Goal: Navigation & Orientation: Go to known website

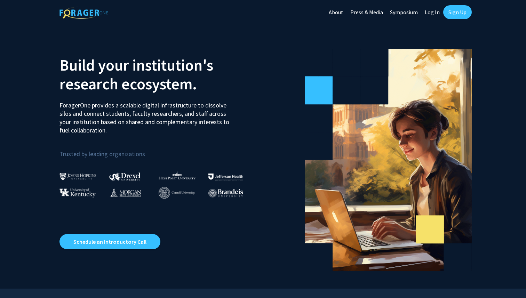
click at [115, 42] on div "Build your institution's research ecosystem. ForagerOne provides a scalable dig…" at bounding box center [158, 157] width 209 height 230
click at [136, 93] on h2 "Build your institution's research ecosystem." at bounding box center [158, 75] width 198 height 38
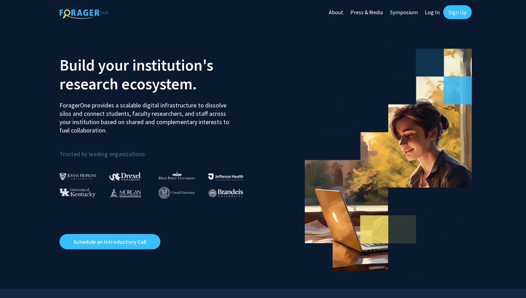
click at [430, 16] on link "Log In" at bounding box center [432, 12] width 22 height 24
select select
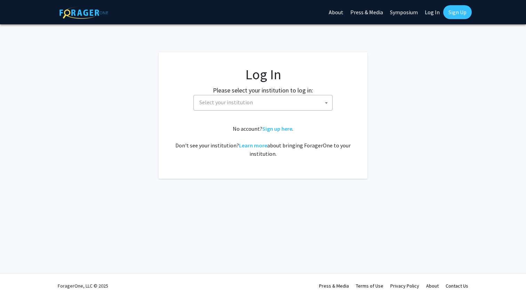
click at [258, 96] on span "Select your institution" at bounding box center [265, 102] width 136 height 14
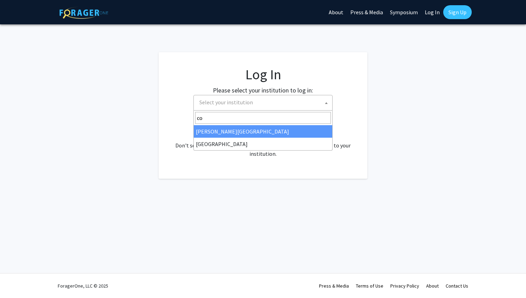
type input "c"
type input "missour"
select select "33"
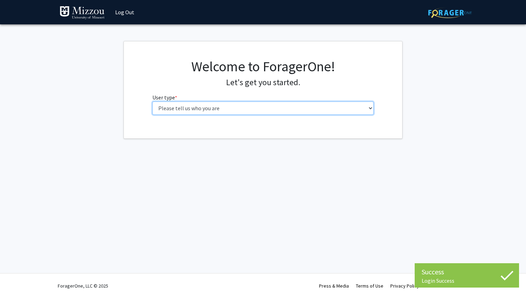
click at [191, 104] on select "Please tell us who you are Undergraduate Student Master's Student Doctoral Cand…" at bounding box center [263, 108] width 222 height 13
